Goal: Information Seeking & Learning: Learn about a topic

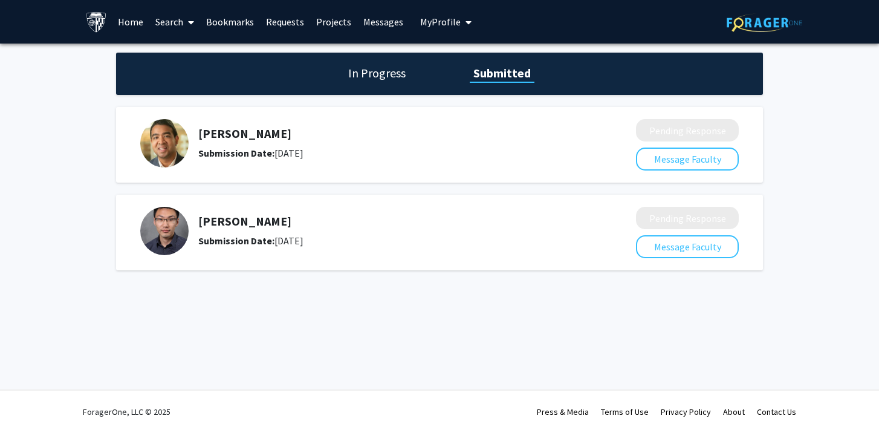
click at [214, 148] on b "Submission Date:" at bounding box center [236, 153] width 76 height 12
click at [375, 25] on link "Messages" at bounding box center [383, 22] width 52 height 42
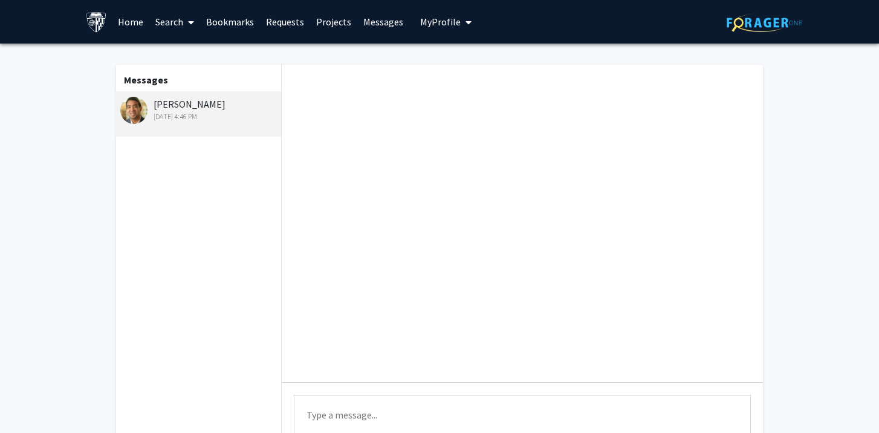
click at [240, 18] on link "Bookmarks" at bounding box center [230, 22] width 60 height 42
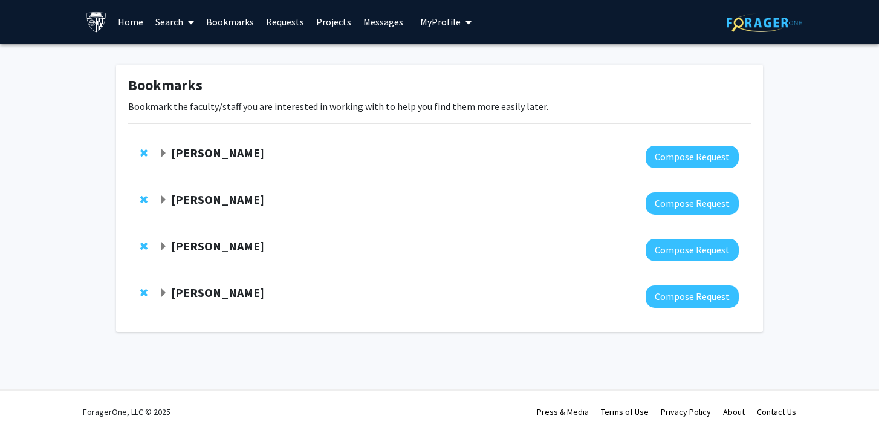
click at [176, 192] on strong "Kunal Parikh" at bounding box center [217, 199] width 93 height 15
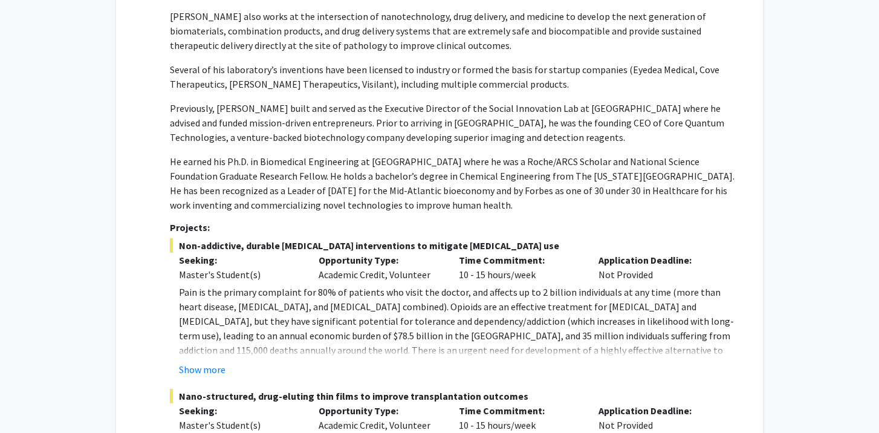
scroll to position [559, 0]
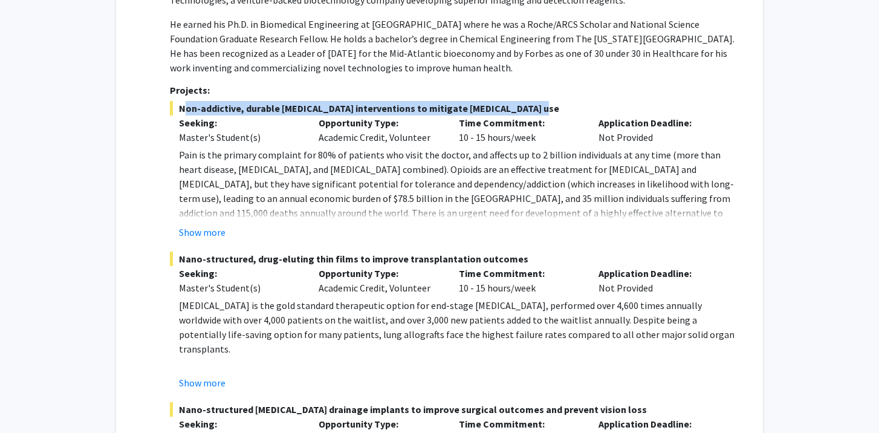
drag, startPoint x: 180, startPoint y: 103, endPoint x: 533, endPoint y: 103, distance: 352.4
click at [533, 103] on span "Non-addictive, durable post-operative pain interventions to mitigate opioid use" at bounding box center [454, 108] width 569 height 15
copy span "Non-addictive, durable post-operative pain interventions to mitigate opioid use"
click at [201, 385] on button "Show more" at bounding box center [202, 382] width 47 height 15
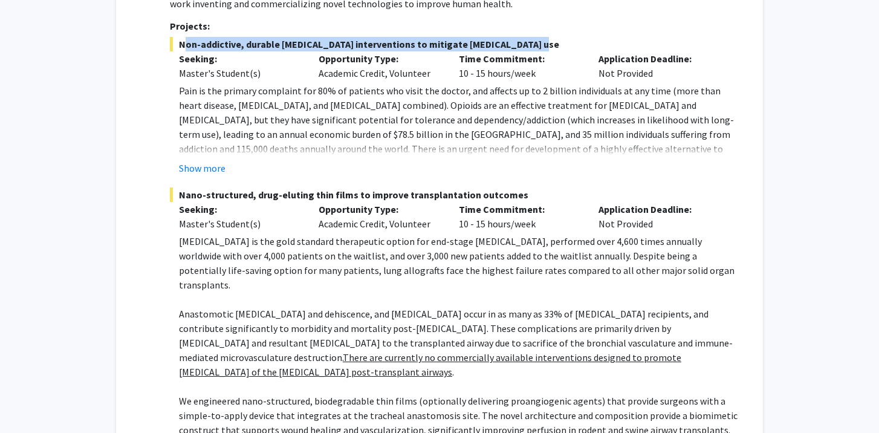
scroll to position [548, 0]
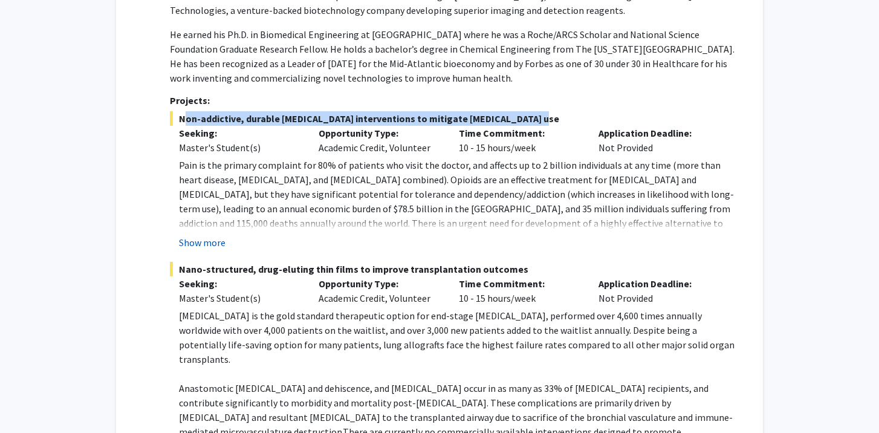
click at [206, 241] on button "Show more" at bounding box center [202, 242] width 47 height 15
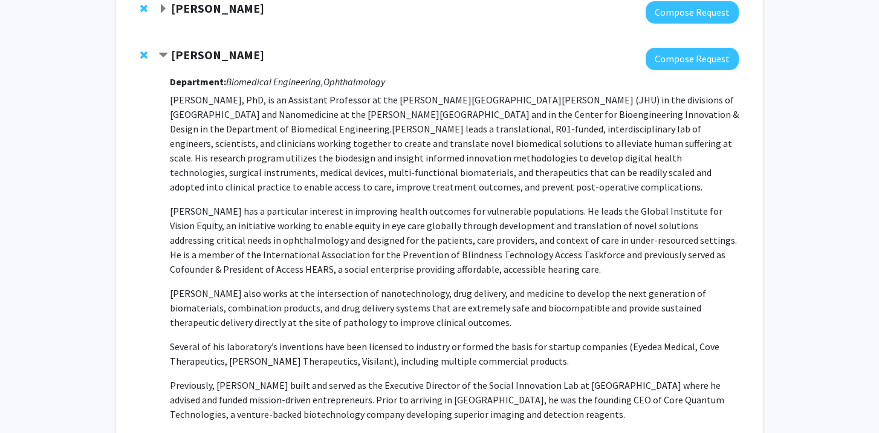
scroll to position [0, 0]
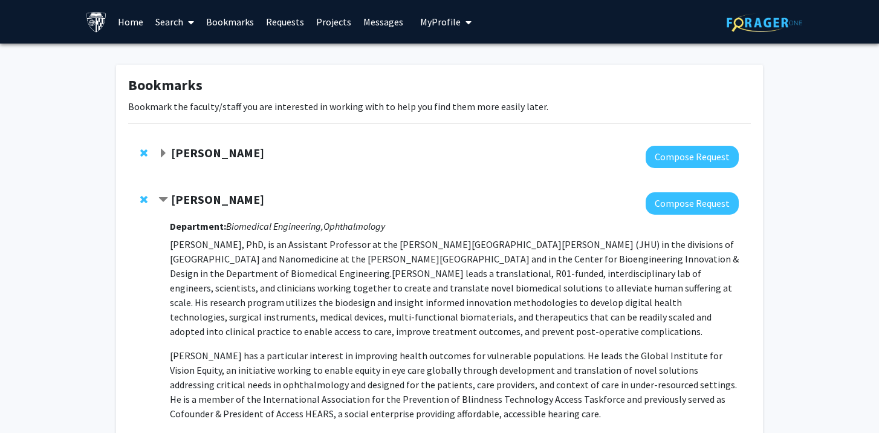
click at [280, 17] on link "Requests" at bounding box center [285, 22] width 50 height 42
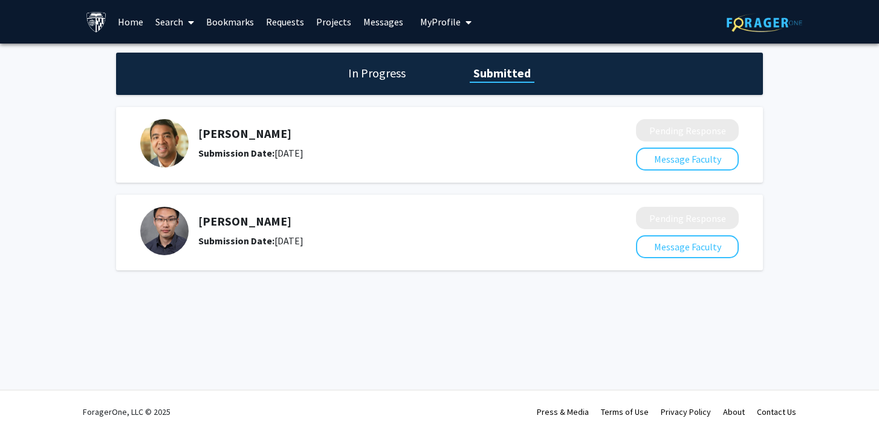
click at [199, 140] on h5 "Kunal Parikh" at bounding box center [385, 133] width 374 height 15
click at [381, 18] on link "Messages" at bounding box center [383, 22] width 52 height 42
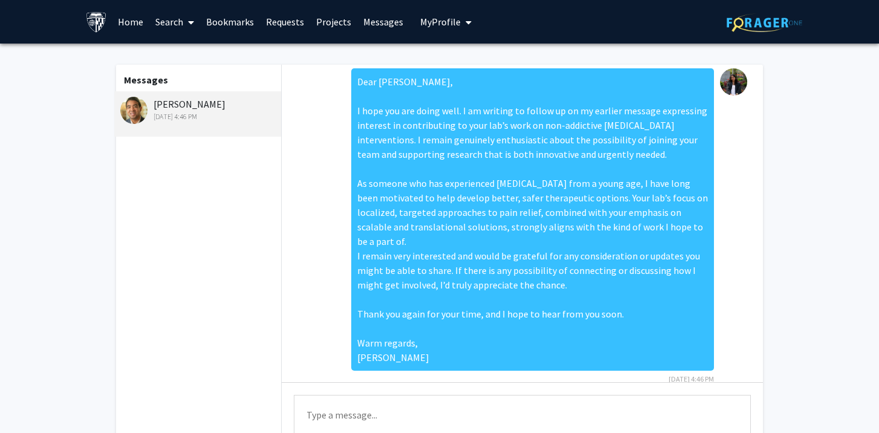
scroll to position [7, 0]
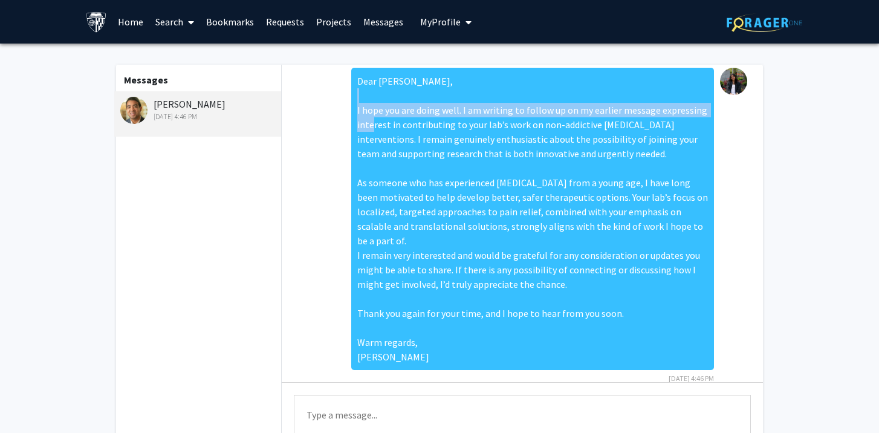
drag, startPoint x: 359, startPoint y: 111, endPoint x: 379, endPoint y: 130, distance: 27.8
click at [379, 130] on div "Dear Dr. Parikh, I hope you are doing well. I am writing to follow up on my ear…" at bounding box center [532, 219] width 363 height 302
click at [383, 173] on div "Dear Dr. Parikh, I hope you are doing well. I am writing to follow up on my ear…" at bounding box center [532, 219] width 363 height 302
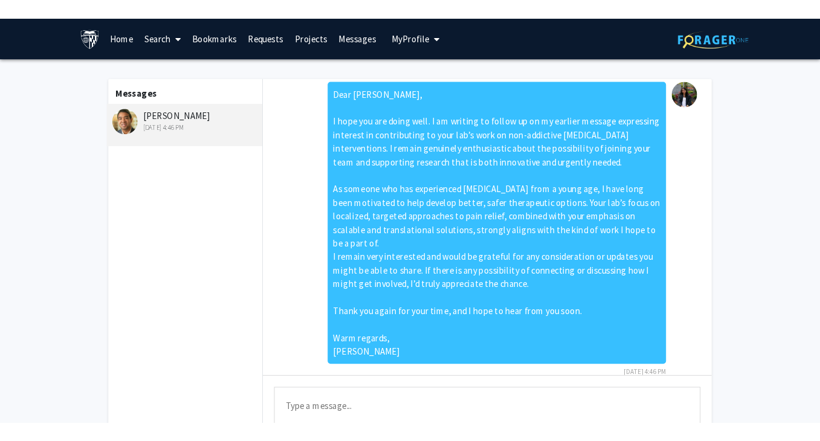
scroll to position [0, 0]
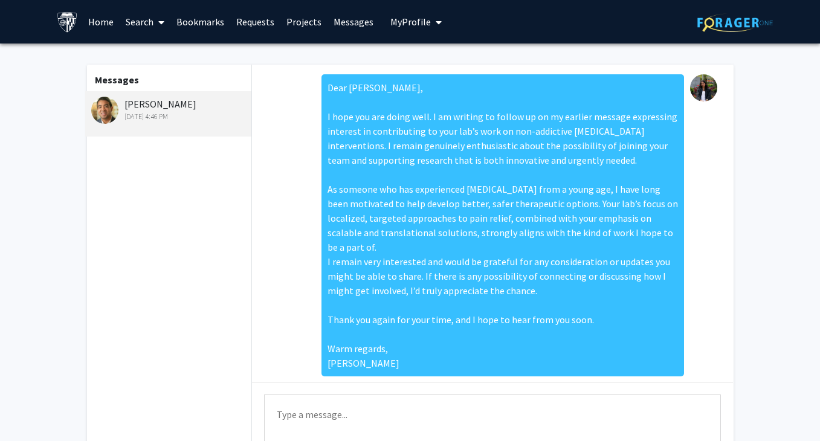
click at [137, 25] on link "Search" at bounding box center [145, 22] width 51 height 42
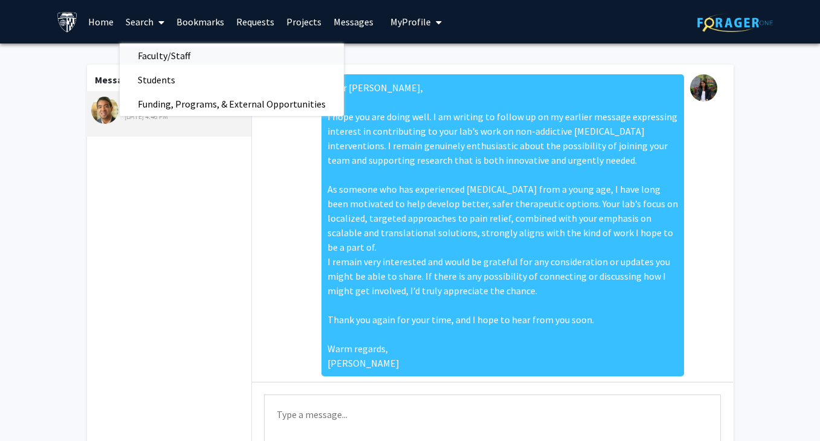
click at [146, 54] on span "Faculty/Staff" at bounding box center [164, 56] width 89 height 24
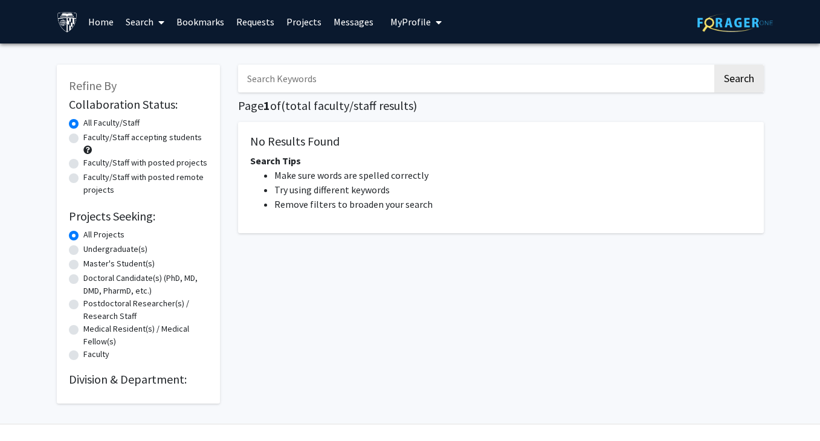
click at [137, 140] on label "Faculty/Staff accepting students" at bounding box center [142, 137] width 118 height 13
click at [91, 139] on input "Faculty/Staff accepting students" at bounding box center [87, 135] width 8 height 8
radio input "true"
click at [118, 260] on label "Master's Student(s)" at bounding box center [118, 264] width 71 height 13
click at [91, 260] on input "Master's Student(s)" at bounding box center [87, 262] width 8 height 8
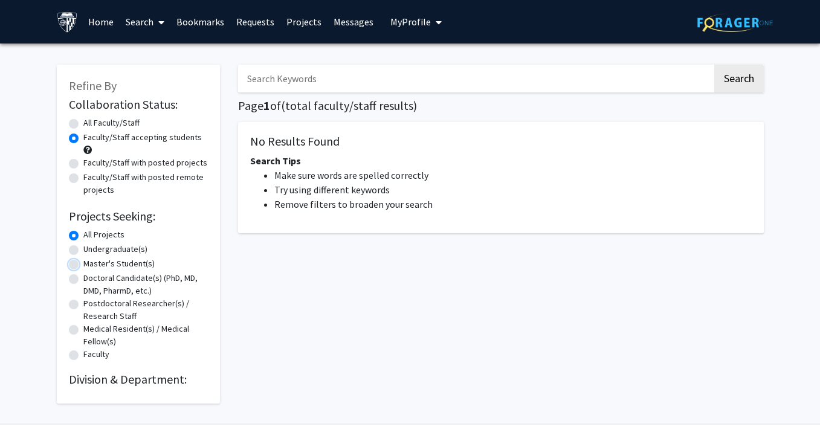
radio input "true"
click at [741, 80] on button "Search" at bounding box center [740, 79] width 50 height 28
radio input "true"
click at [174, 139] on label "Faculty/Staff accepting students" at bounding box center [142, 137] width 118 height 13
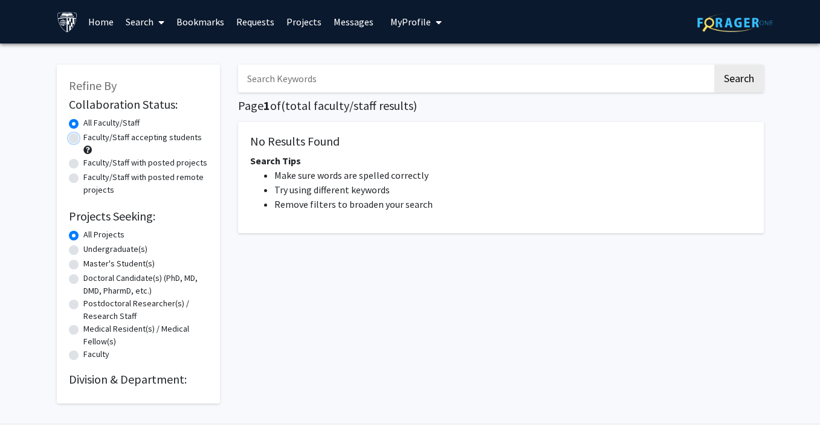
click at [91, 139] on input "Faculty/Staff accepting students" at bounding box center [87, 135] width 8 height 8
radio input "true"
click at [151, 16] on link "Search" at bounding box center [145, 22] width 51 height 42
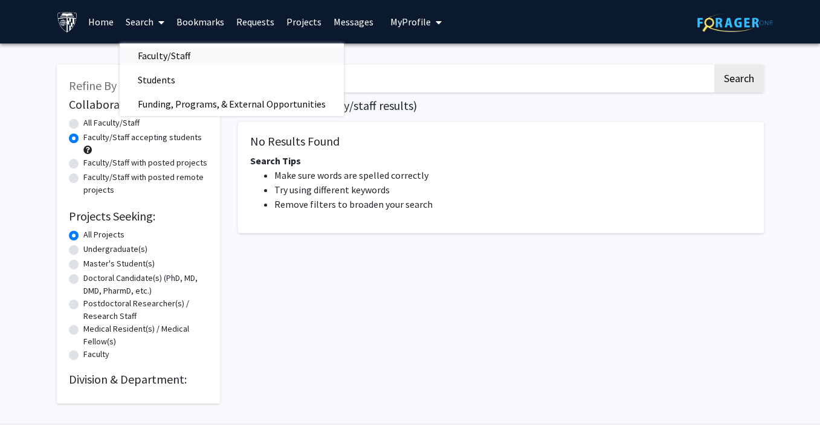
click at [155, 50] on span "Faculty/Staff" at bounding box center [164, 56] width 89 height 24
radio input "true"
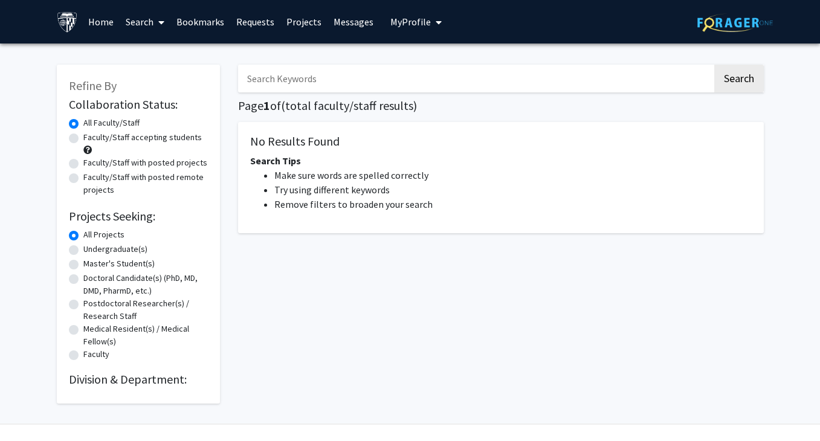
click at [105, 25] on link "Home" at bounding box center [100, 22] width 37 height 42
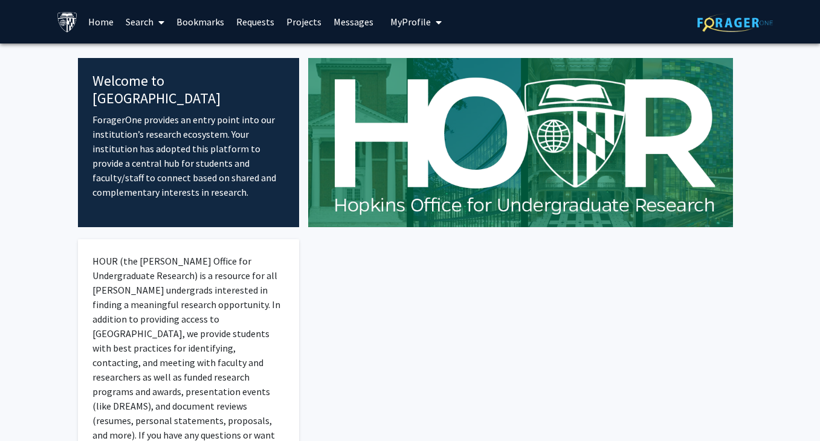
click at [146, 20] on link "Search" at bounding box center [145, 22] width 51 height 42
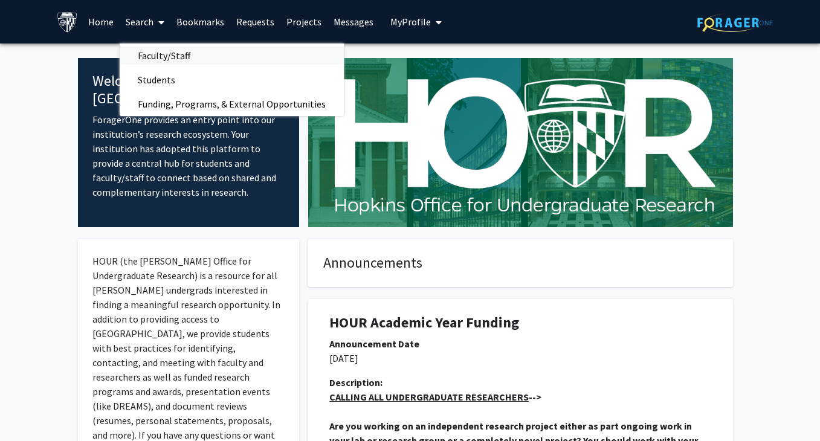
click at [151, 53] on span "Faculty/Staff" at bounding box center [164, 56] width 89 height 24
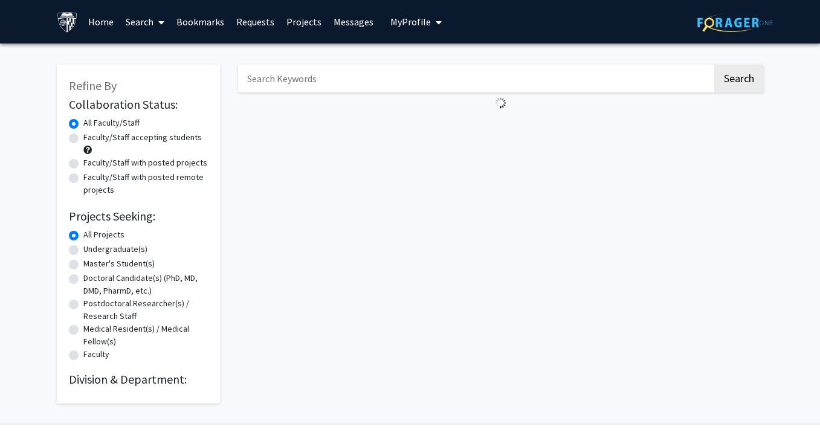
click at [97, 143] on label "Faculty/Staff accepting students" at bounding box center [142, 137] width 118 height 13
click at [91, 139] on input "Faculty/Staff accepting students" at bounding box center [87, 135] width 8 height 8
radio input "true"
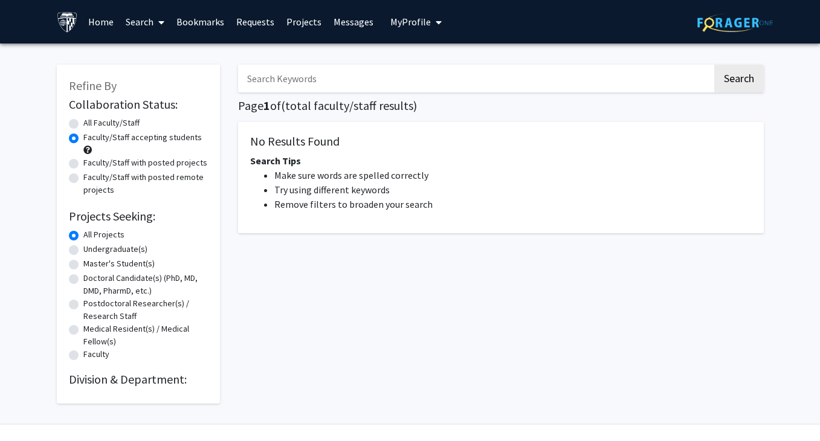
click at [339, 85] on input "Search Keywords" at bounding box center [475, 79] width 475 height 28
click at [715, 65] on button "Search" at bounding box center [740, 79] width 50 height 28
radio input "true"
click at [741, 75] on button "Search" at bounding box center [740, 79] width 50 height 28
click at [288, 24] on link "Projects" at bounding box center [303, 22] width 47 height 42
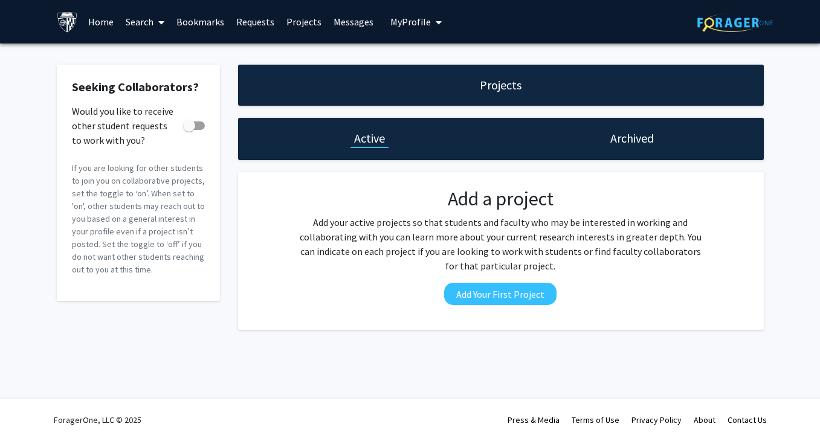
click at [143, 18] on link "Search" at bounding box center [145, 22] width 51 height 42
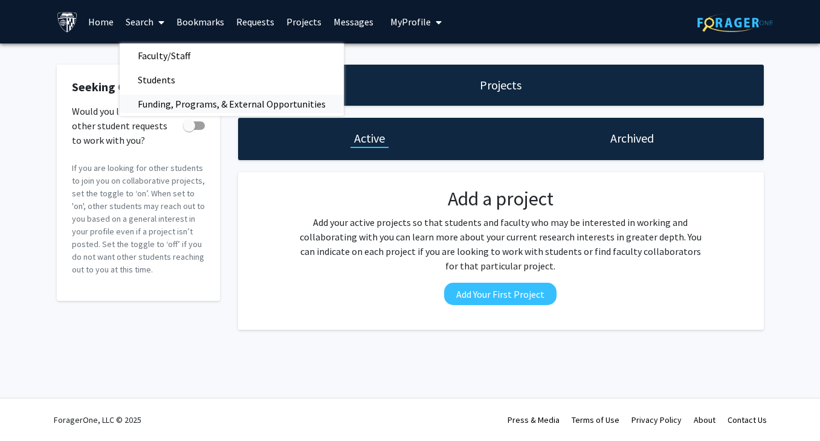
click at [178, 107] on span "Funding, Programs, & External Opportunities" at bounding box center [232, 104] width 224 height 24
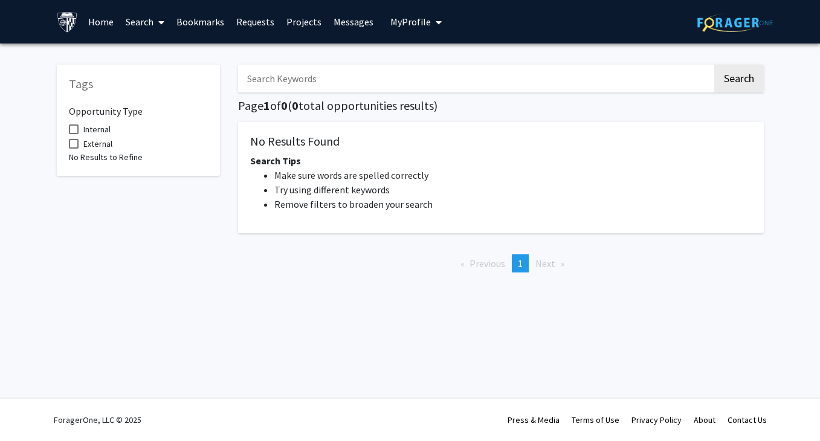
click at [311, 83] on input "Search Keywords" at bounding box center [475, 79] width 475 height 28
drag, startPoint x: 311, startPoint y: 83, endPoint x: 213, endPoint y: 86, distance: 97.4
click at [213, 86] on div "Tags Opportunity Type Internal External No Results to Refine Search Page 1 of 0…" at bounding box center [410, 168] width 725 height 230
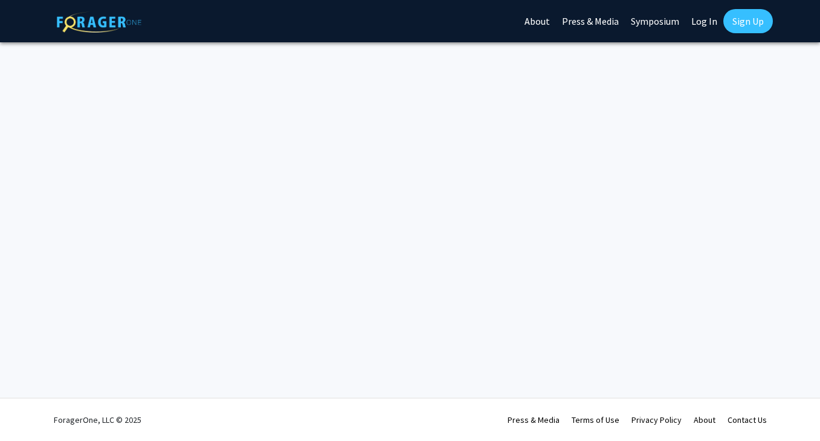
click at [705, 24] on link "Log In" at bounding box center [705, 21] width 38 height 42
